Goal: Task Accomplishment & Management: Manage account settings

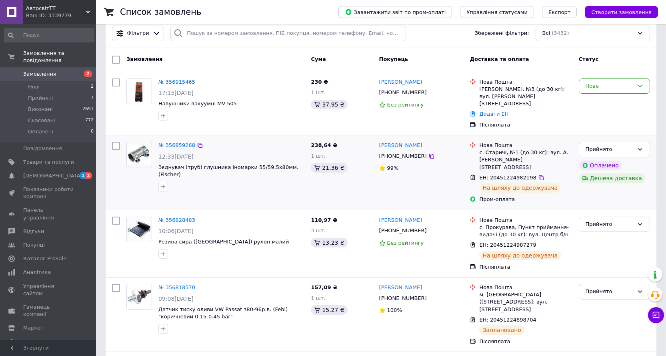
scroll to position [40, 0]
